Goal: Transaction & Acquisition: Book appointment/travel/reservation

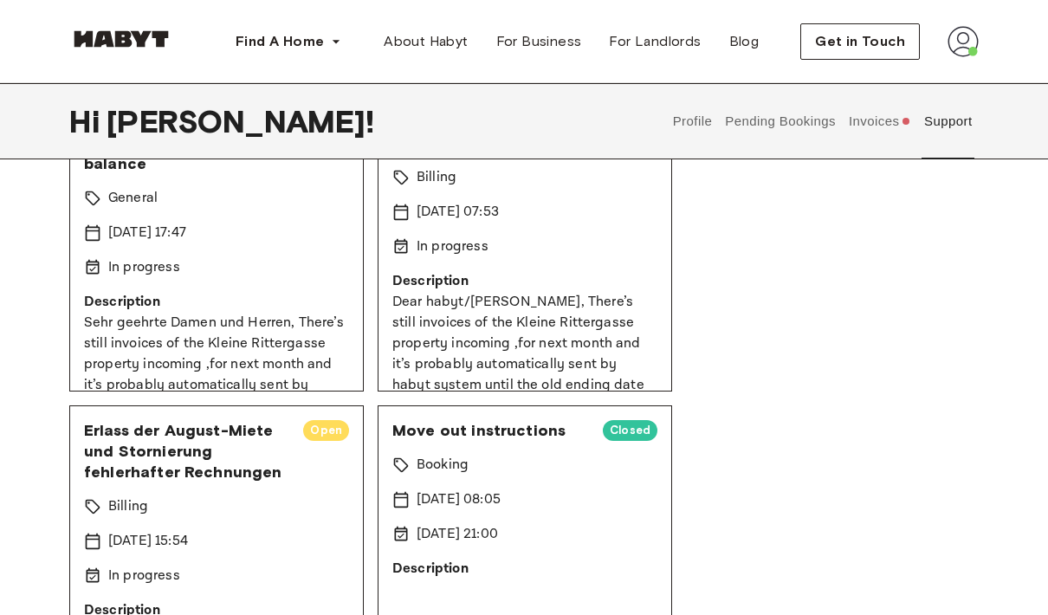
click at [957, 49] on img at bounding box center [963, 41] width 31 height 31
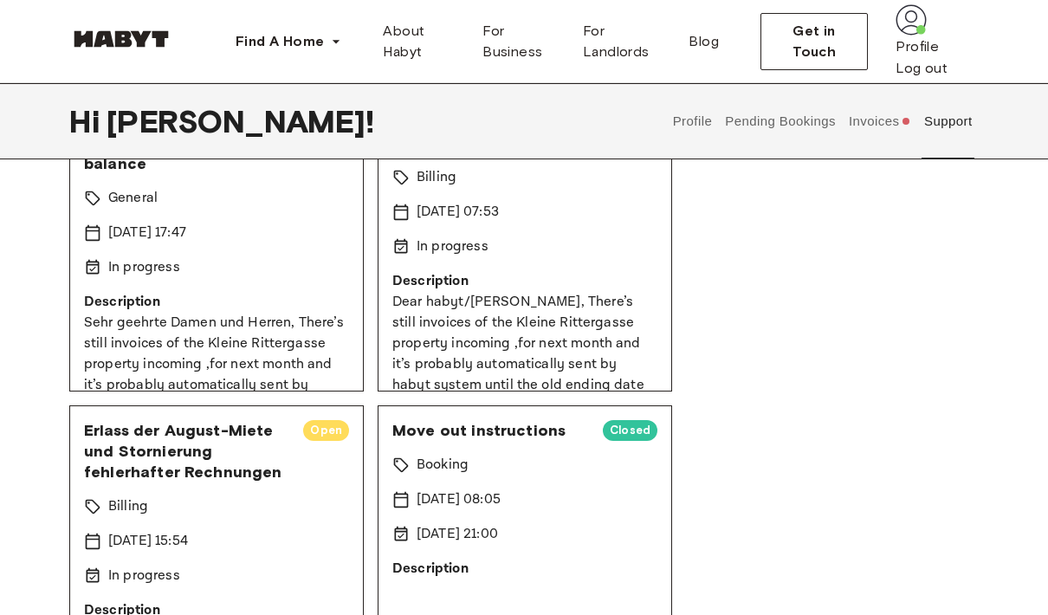
click at [778, 152] on button "Pending Bookings" at bounding box center [780, 121] width 115 height 76
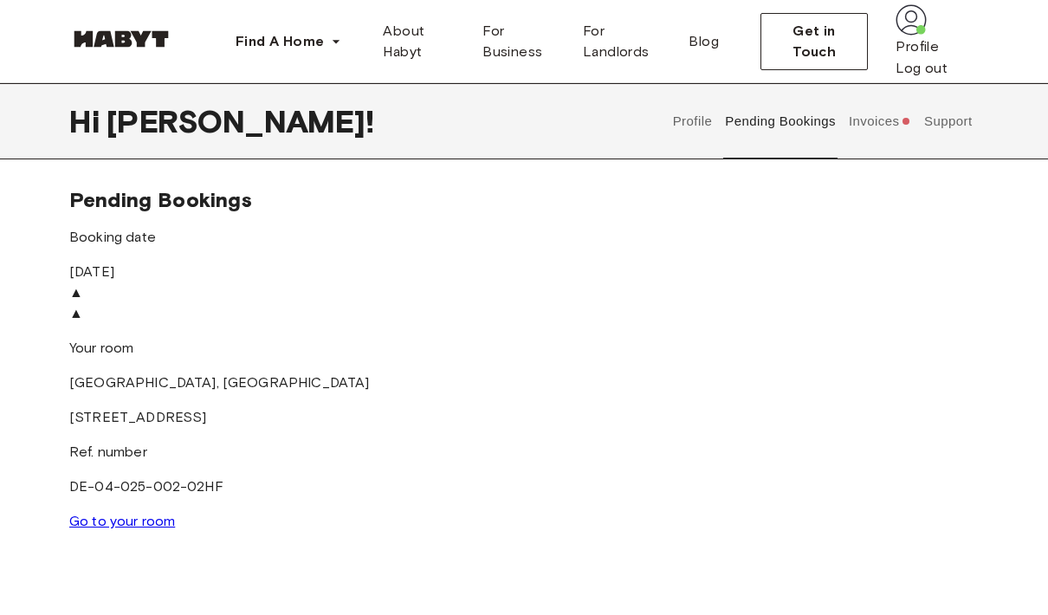
click at [927, 36] on img at bounding box center [911, 19] width 31 height 31
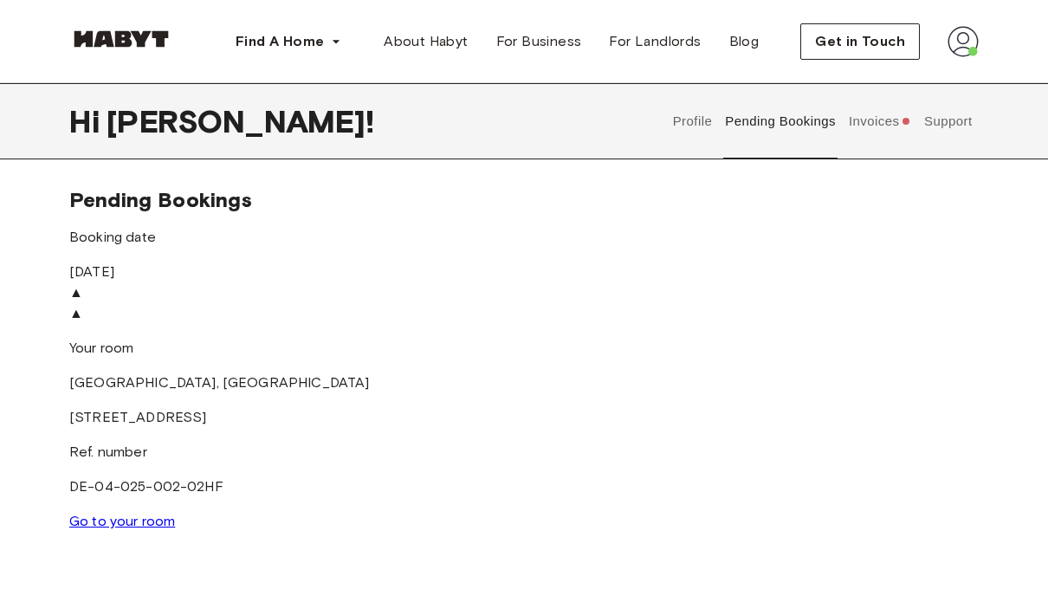
click at [877, 118] on button "Invoices" at bounding box center [879, 121] width 67 height 76
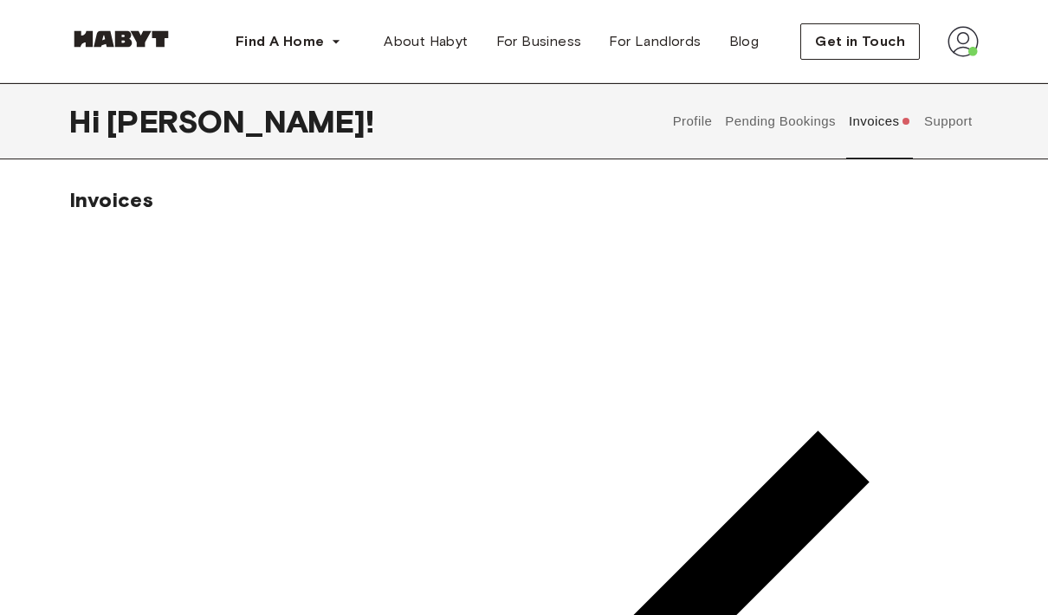
click at [723, 122] on button "Pending Bookings" at bounding box center [780, 121] width 115 height 76
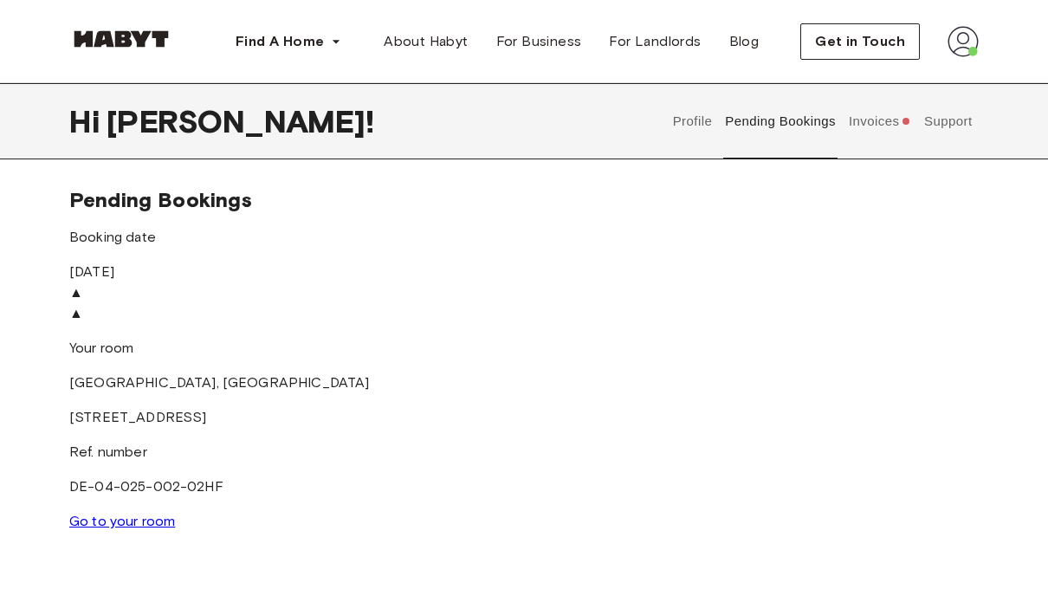
click at [688, 125] on button "Profile" at bounding box center [692, 121] width 44 height 76
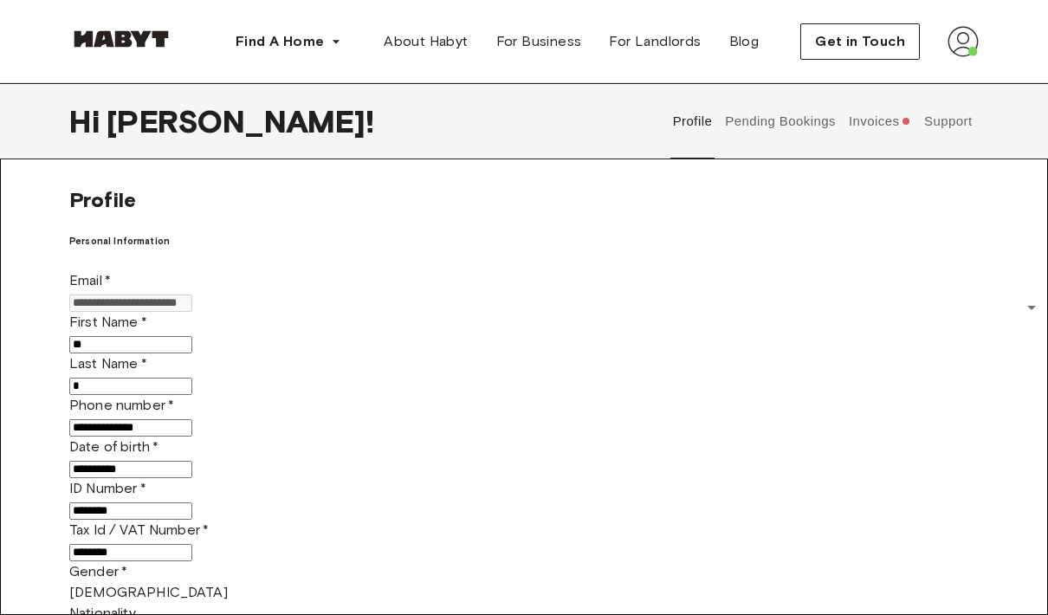
click at [962, 118] on button "Support" at bounding box center [948, 121] width 53 height 76
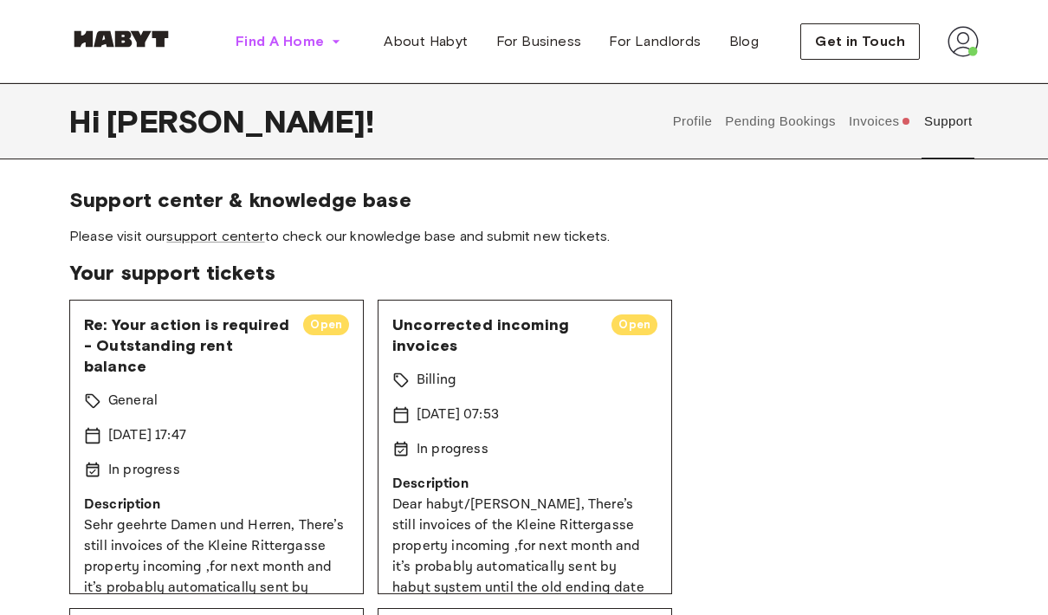
click at [262, 54] on button "Find A Home" at bounding box center [288, 41] width 133 height 35
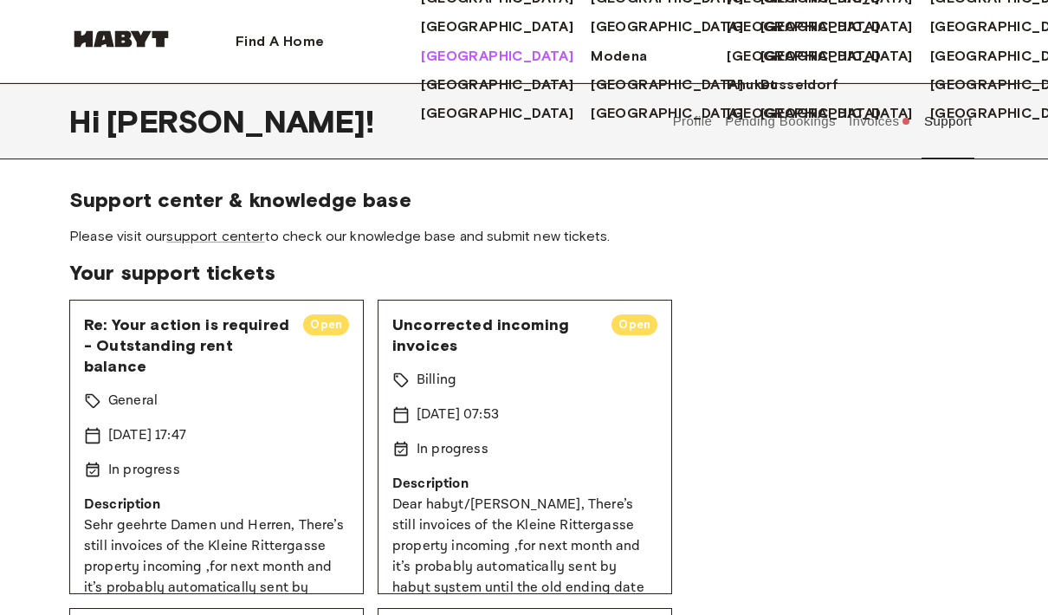
click at [421, 67] on span "[GEOGRAPHIC_DATA]" at bounding box center [497, 56] width 152 height 21
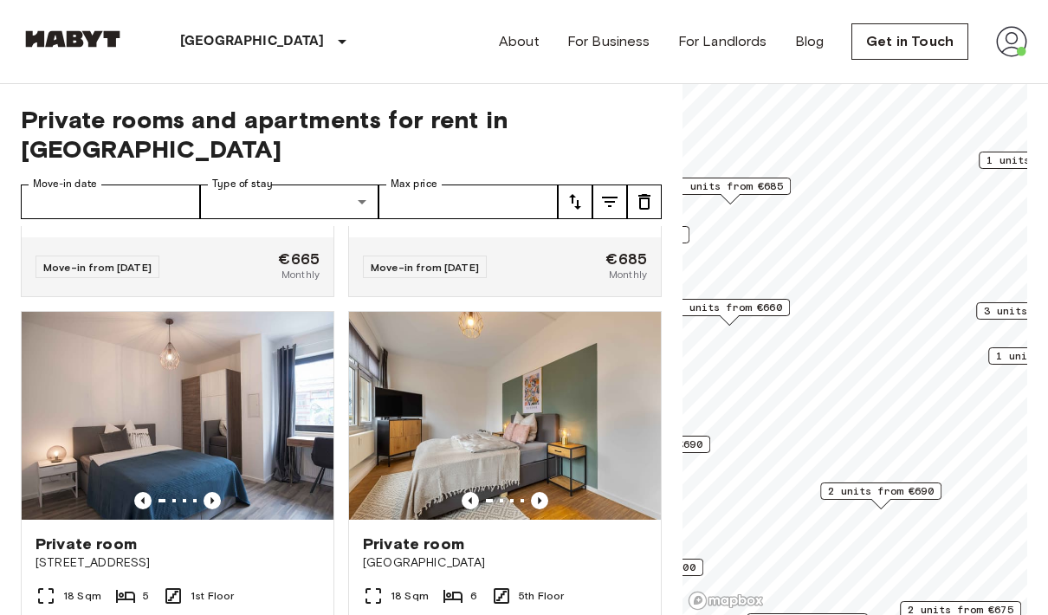
scroll to position [1077, 0]
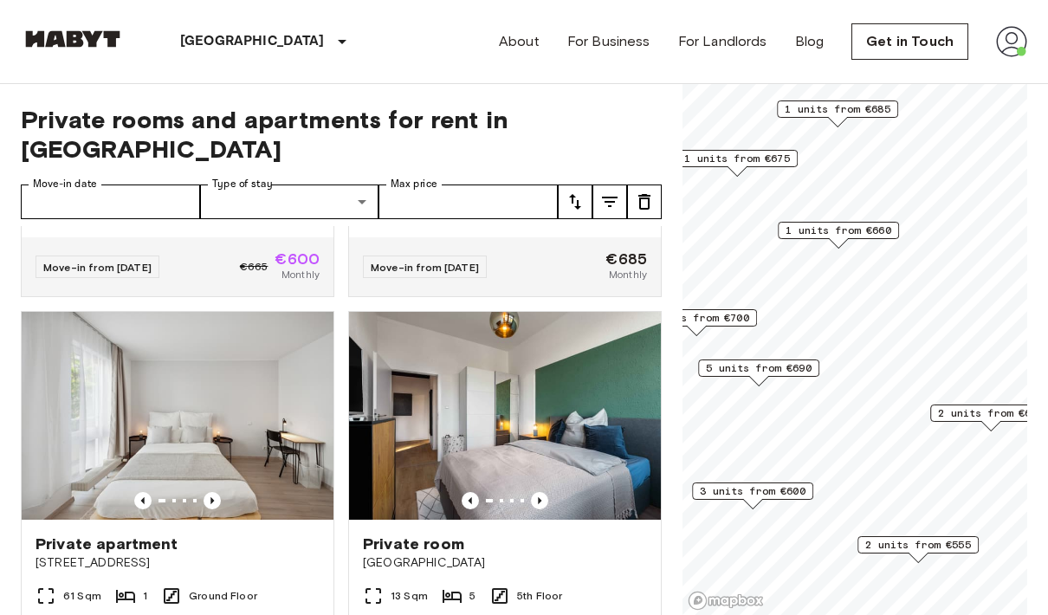
click at [876, 225] on span "1 units from €660" at bounding box center [839, 231] width 106 height 16
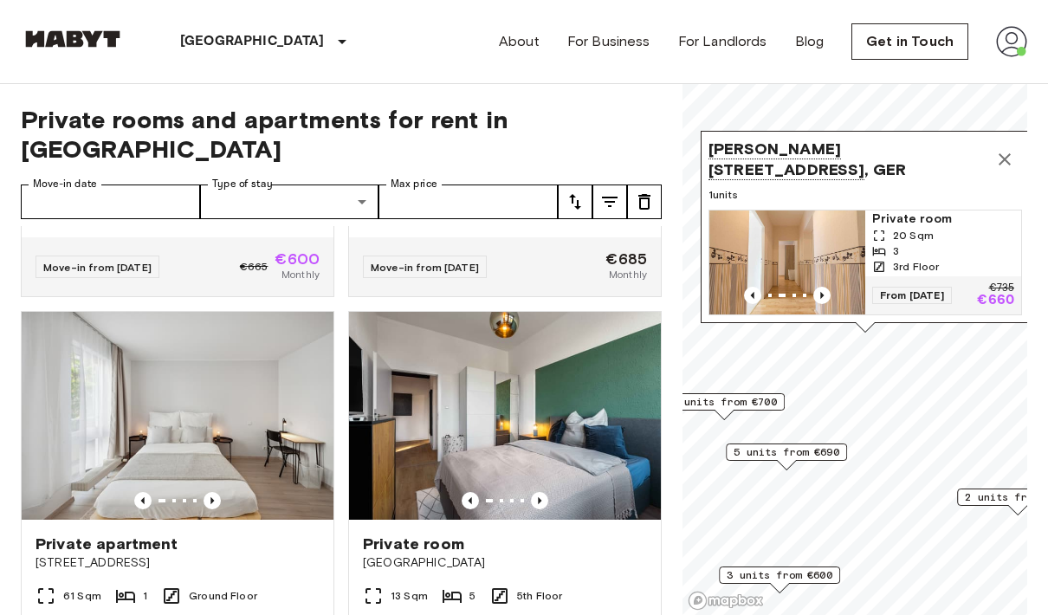
click at [822, 290] on icon "Previous image" at bounding box center [821, 295] width 17 height 17
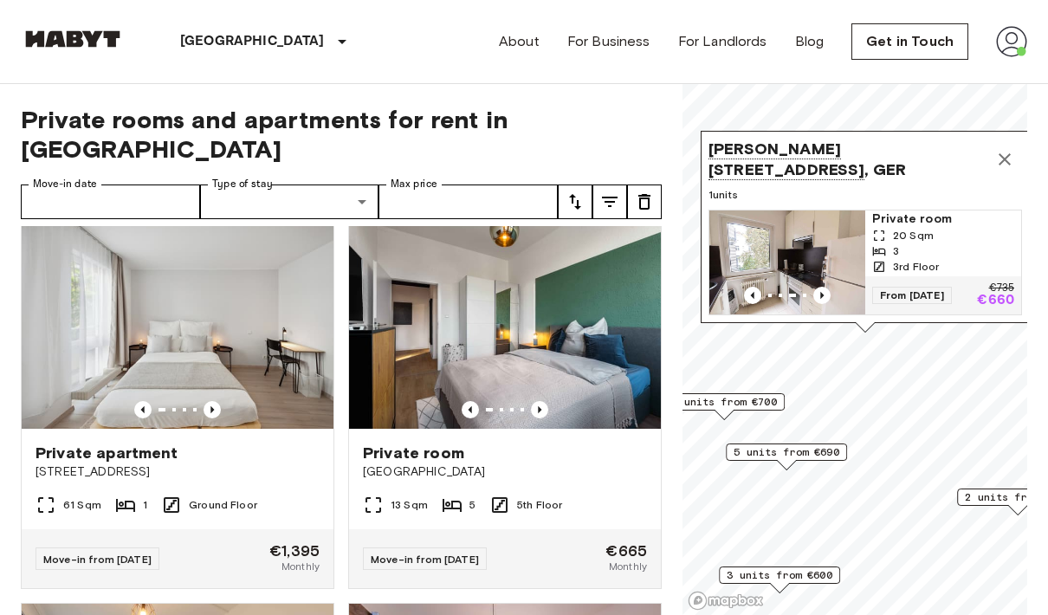
scroll to position [1172, 0]
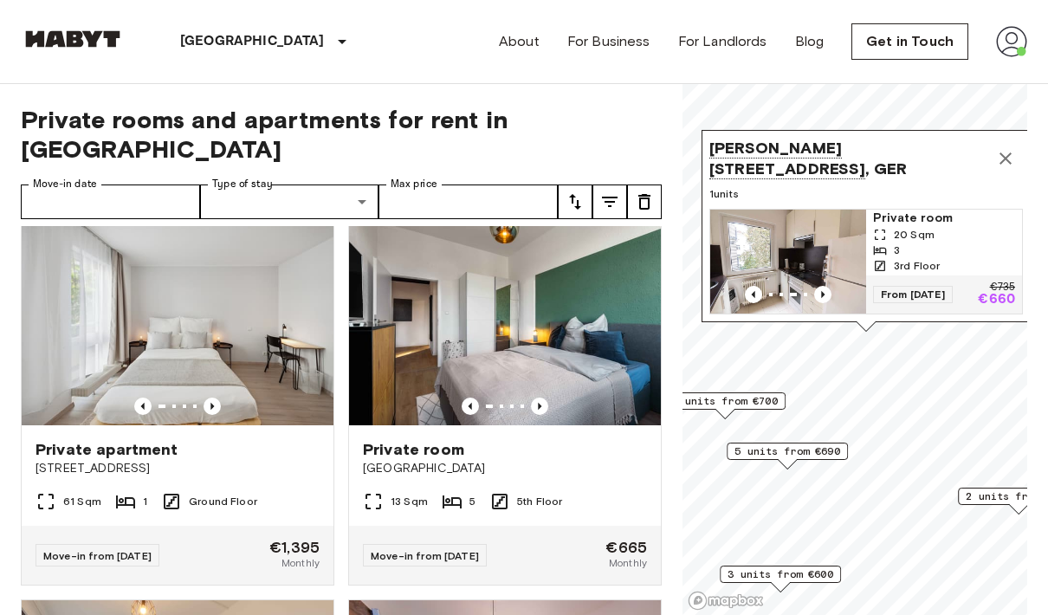
click at [826, 300] on icon "Previous image" at bounding box center [822, 294] width 17 height 17
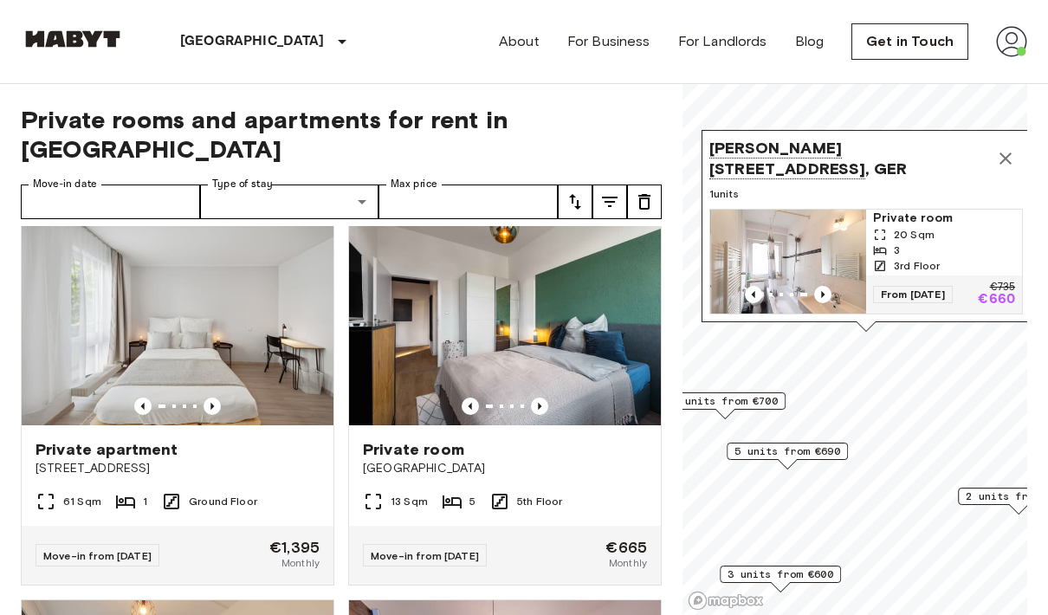
click at [830, 288] on icon "Previous image" at bounding box center [822, 294] width 17 height 17
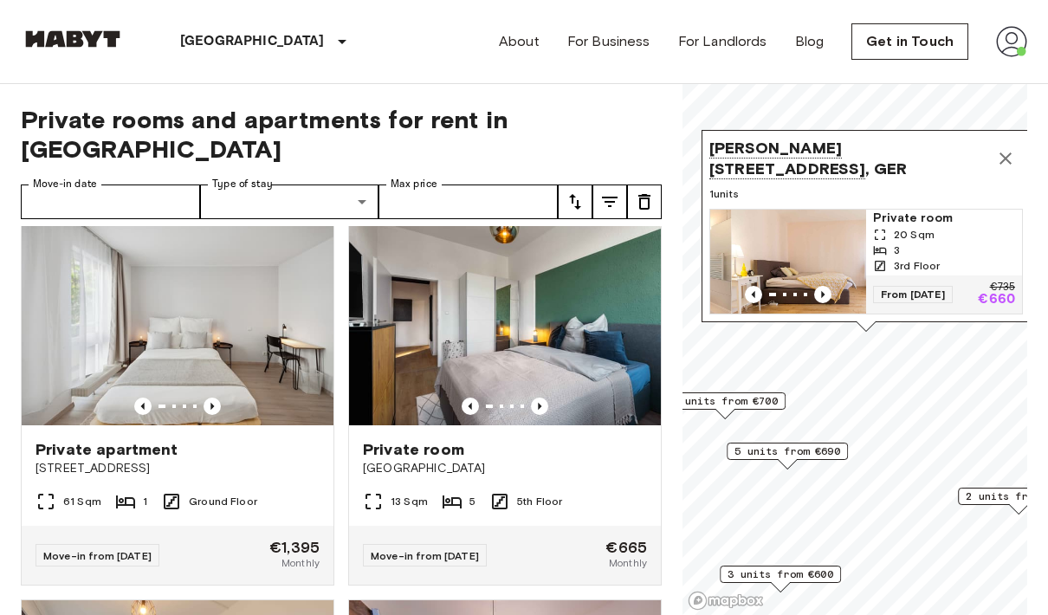
click at [93, 439] on span "Private apartment" at bounding box center [107, 449] width 143 height 21
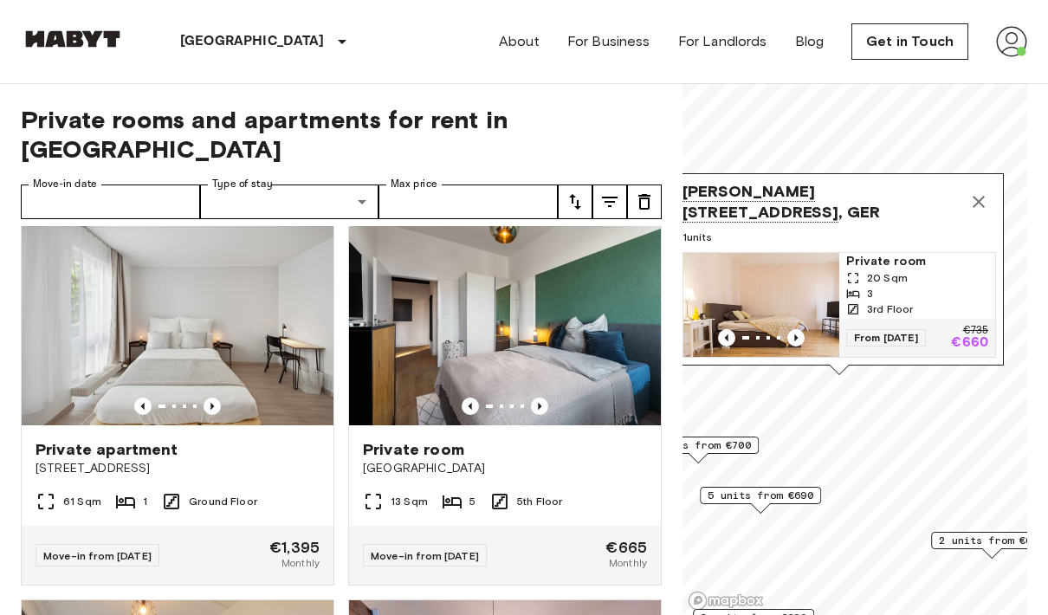
click at [974, 199] on icon "Map marker" at bounding box center [978, 201] width 21 height 21
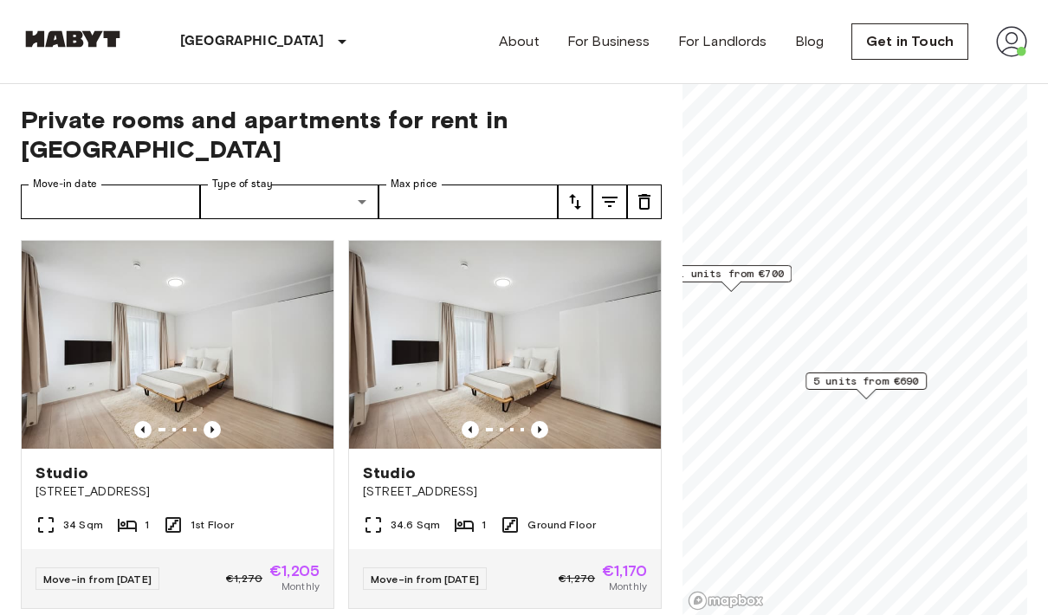
click at [902, 384] on span "5 units from €690" at bounding box center [866, 381] width 106 height 16
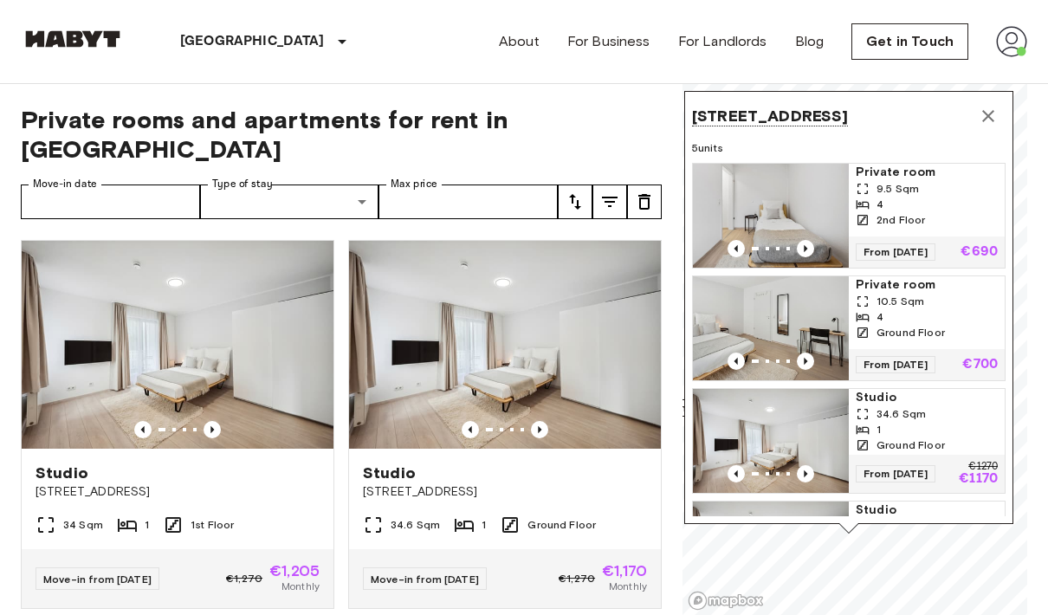
click at [848, 126] on span "[STREET_ADDRESS]" at bounding box center [770, 116] width 156 height 21
click at [848, 112] on span "[STREET_ADDRESS]" at bounding box center [770, 116] width 156 height 21
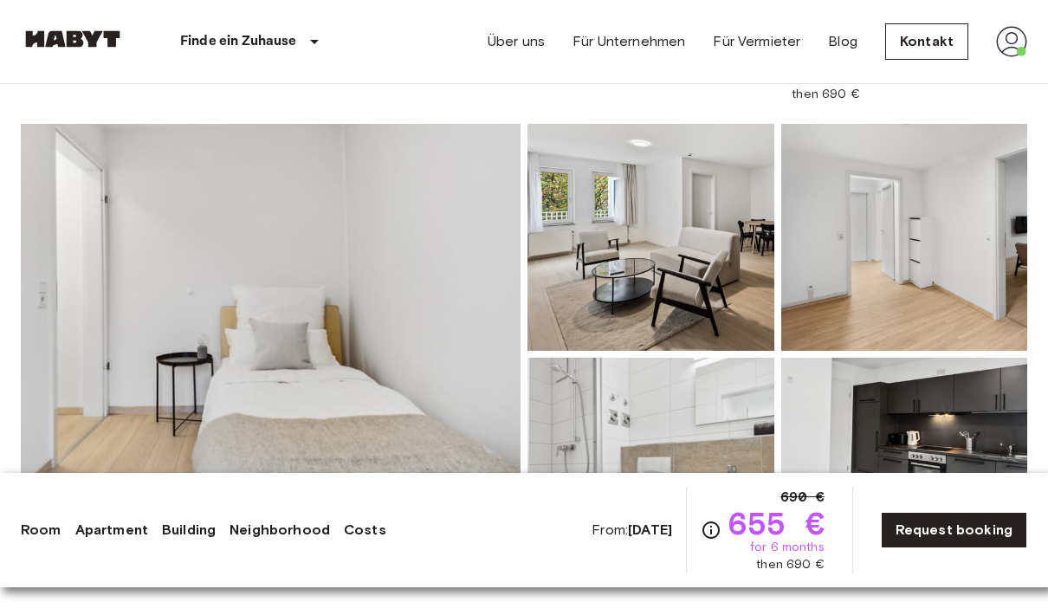
scroll to position [35, 0]
